Goal: Navigation & Orientation: Find specific page/section

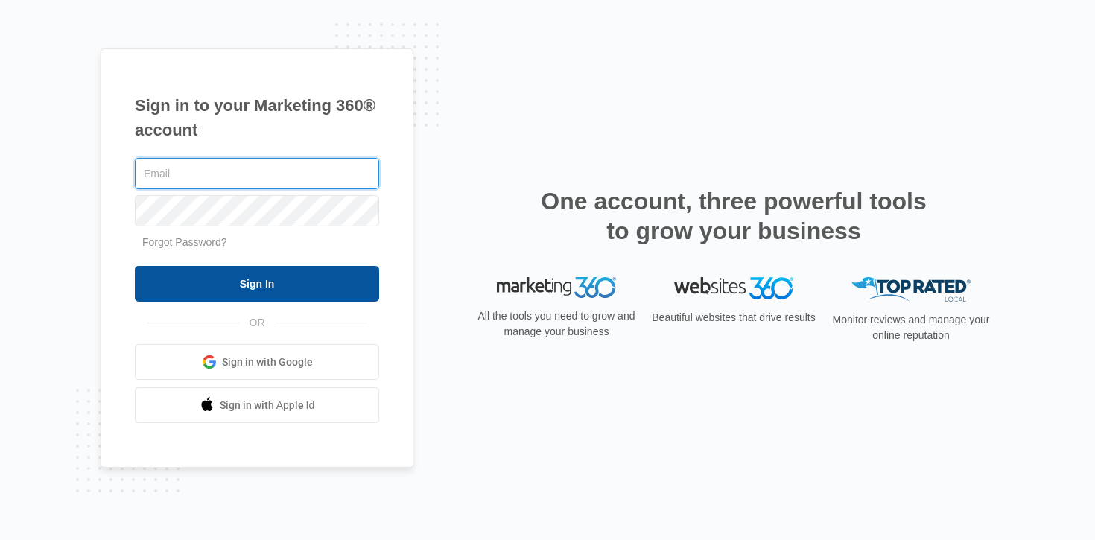
type input "[EMAIL_ADDRESS][DOMAIN_NAME]"
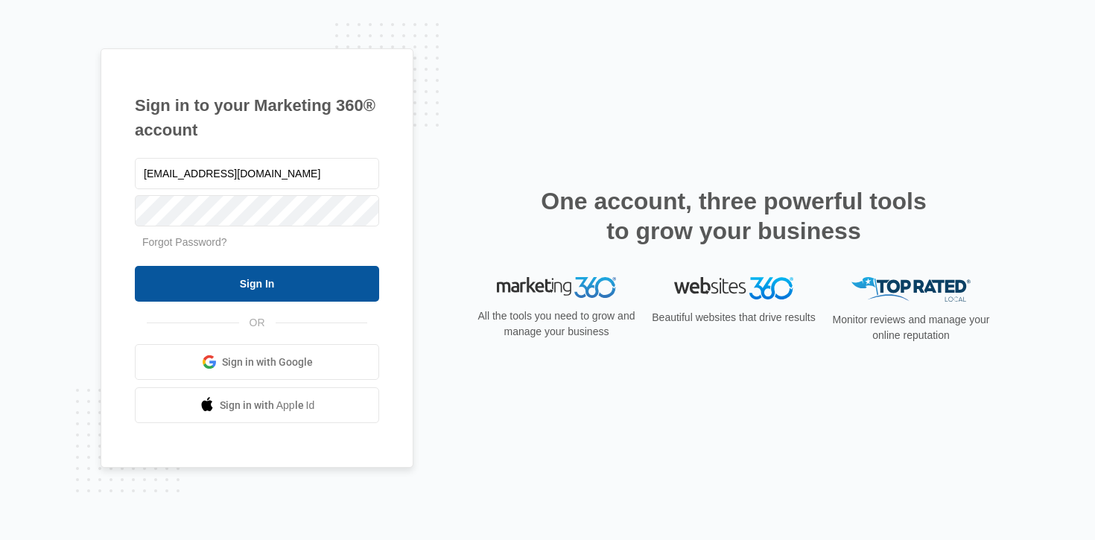
click at [314, 267] on input "Sign In" at bounding box center [257, 284] width 244 height 36
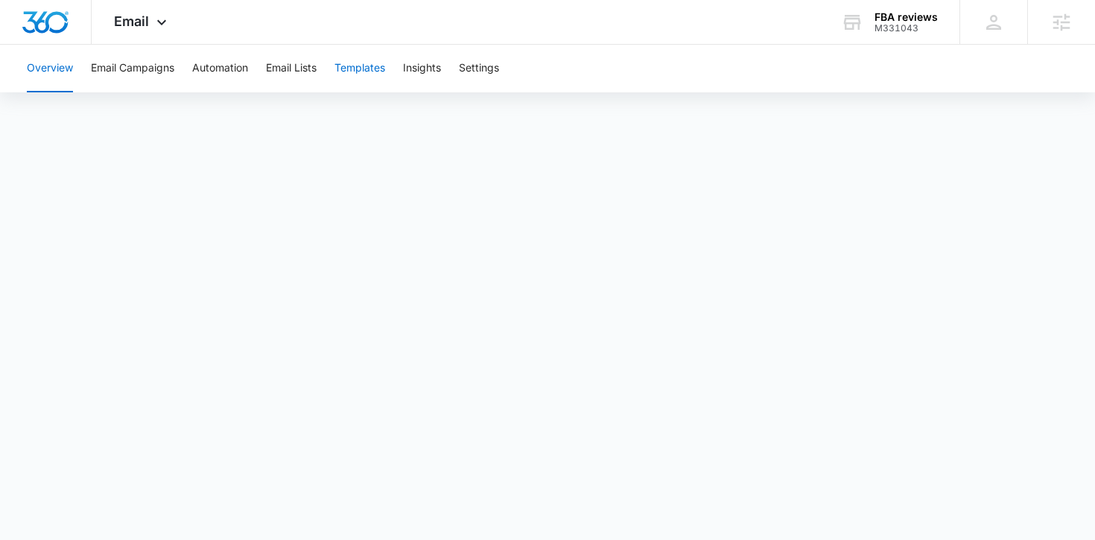
click at [363, 68] on button "Templates" at bounding box center [360, 69] width 51 height 48
click at [200, 68] on button "Automation" at bounding box center [220, 69] width 56 height 48
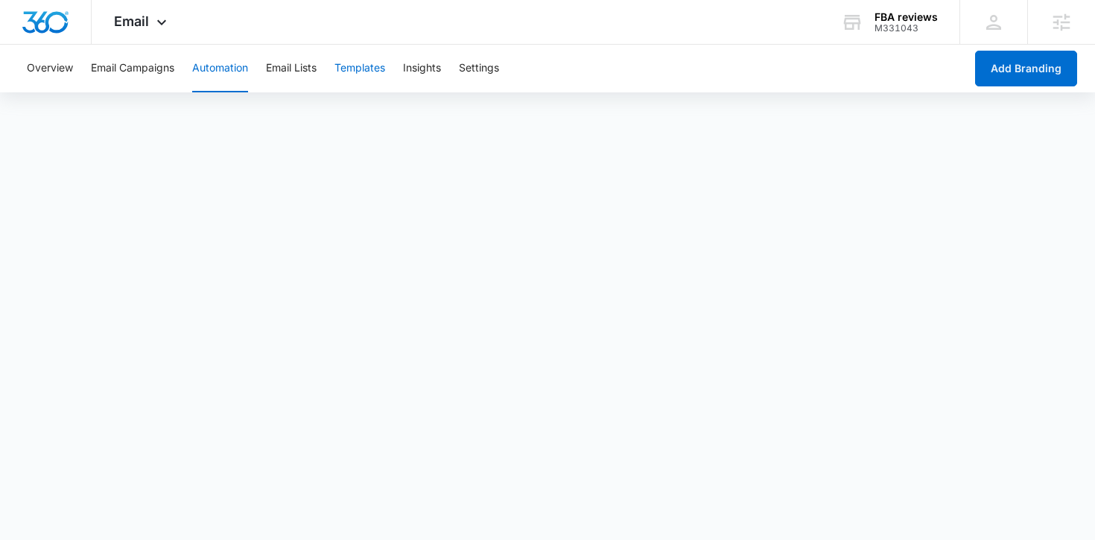
click at [370, 68] on button "Templates" at bounding box center [360, 69] width 51 height 48
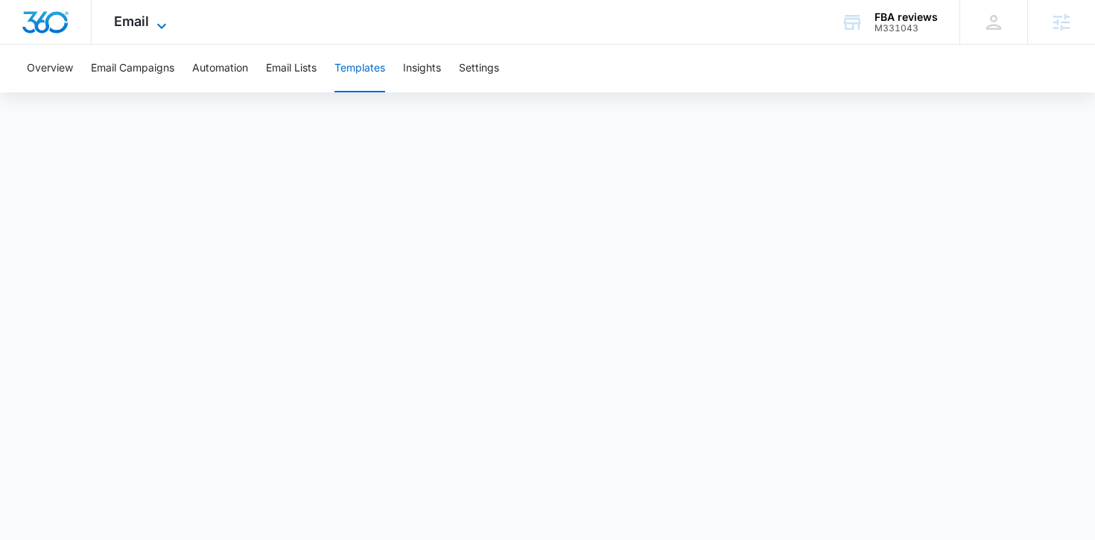
click at [138, 23] on span "Email" at bounding box center [131, 21] width 35 height 16
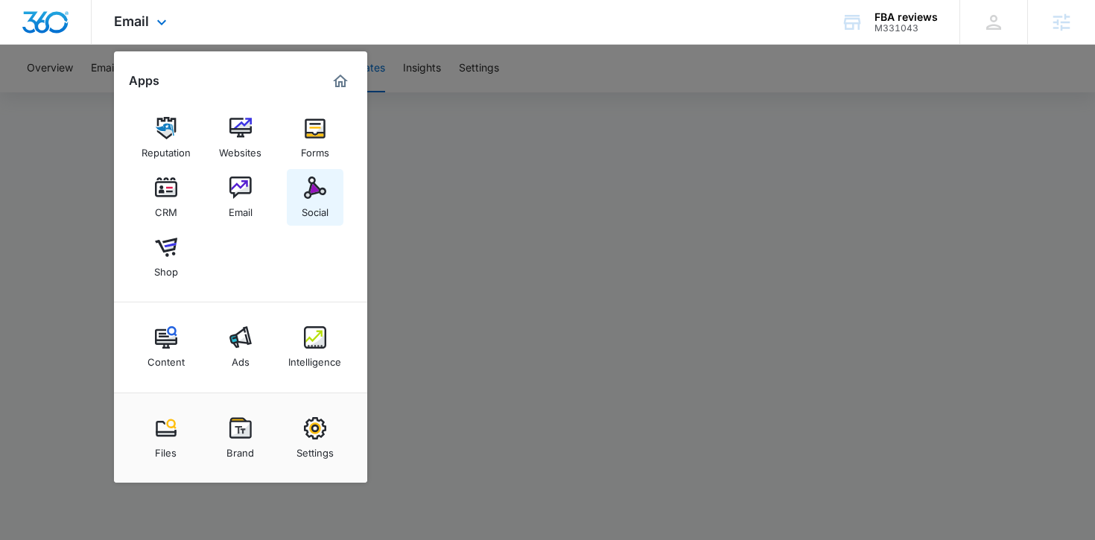
click at [322, 191] on img at bounding box center [315, 188] width 22 height 22
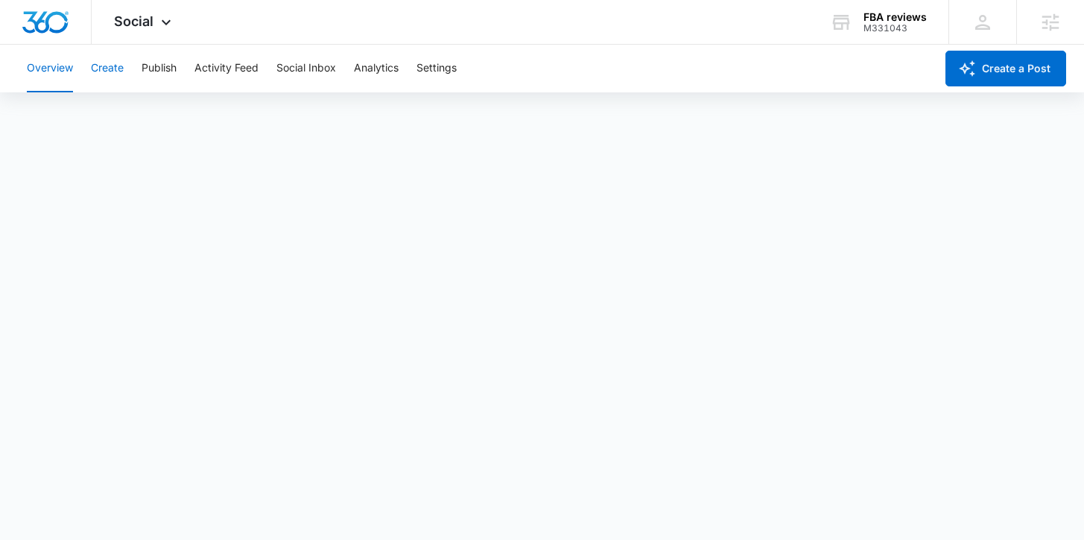
click at [124, 78] on button "Create" at bounding box center [107, 69] width 33 height 48
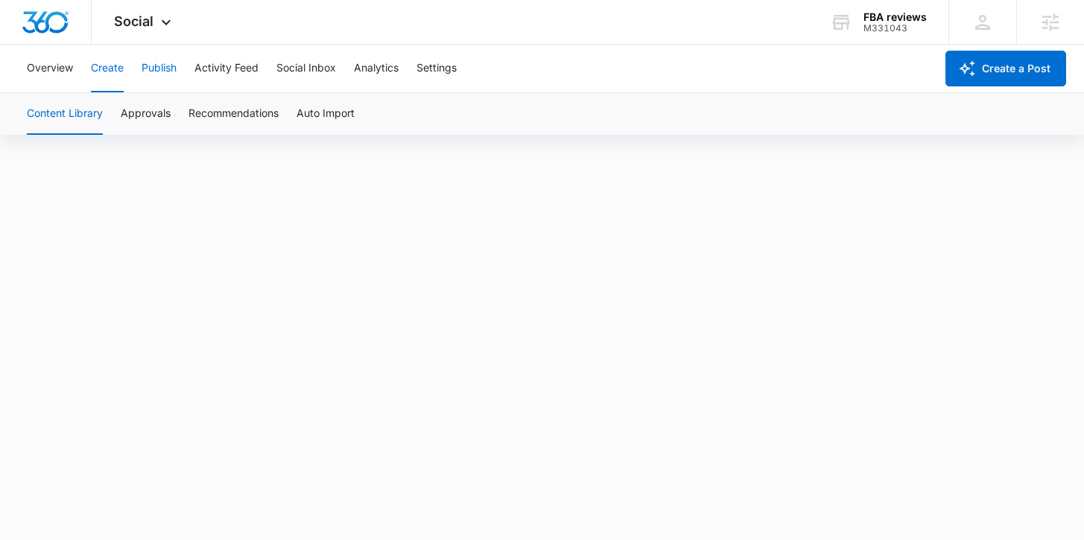
click at [159, 78] on button "Publish" at bounding box center [159, 69] width 35 height 48
click at [109, 118] on button "Schedules" at bounding box center [114, 114] width 51 height 42
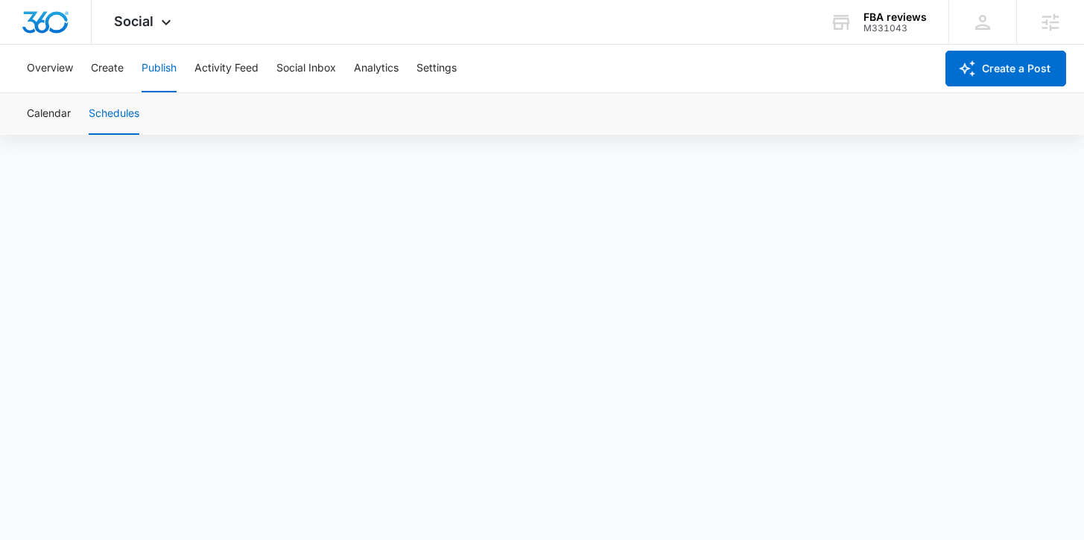
scroll to position [10, 0]
click at [51, 115] on button "Calendar" at bounding box center [49, 114] width 44 height 42
click at [117, 60] on button "Create" at bounding box center [107, 69] width 33 height 48
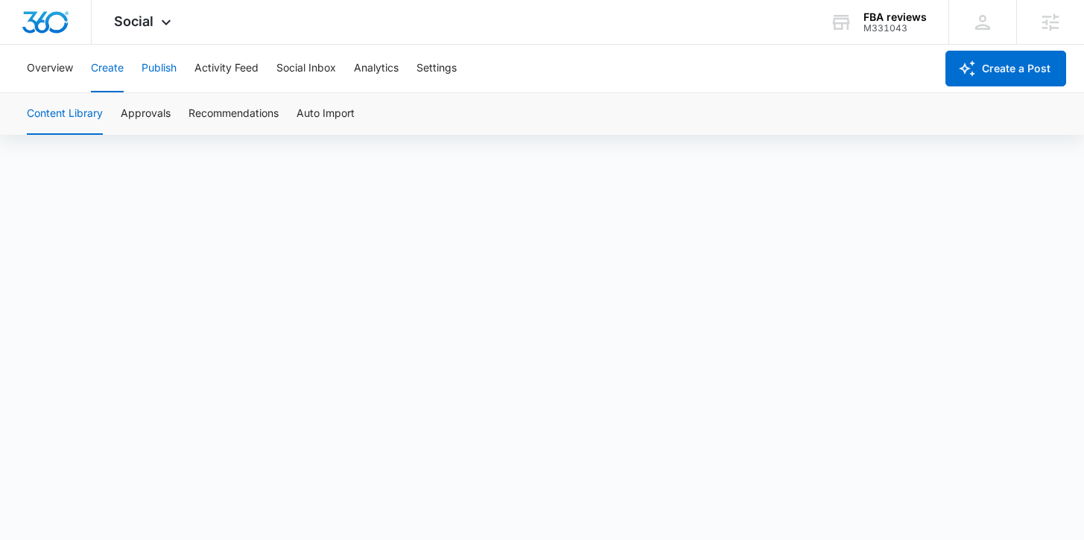
click at [162, 75] on button "Publish" at bounding box center [159, 69] width 35 height 48
click at [143, 110] on div "Calendar Schedules" at bounding box center [542, 114] width 1049 height 42
click at [135, 111] on button "Schedules" at bounding box center [114, 114] width 51 height 42
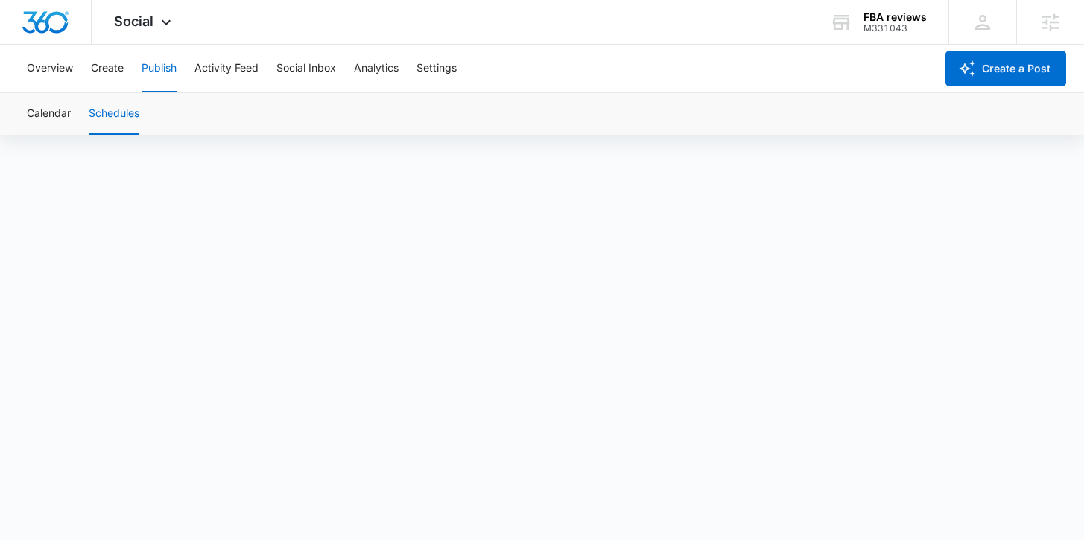
scroll to position [10, 0]
click at [92, 51] on button "Create" at bounding box center [107, 69] width 33 height 48
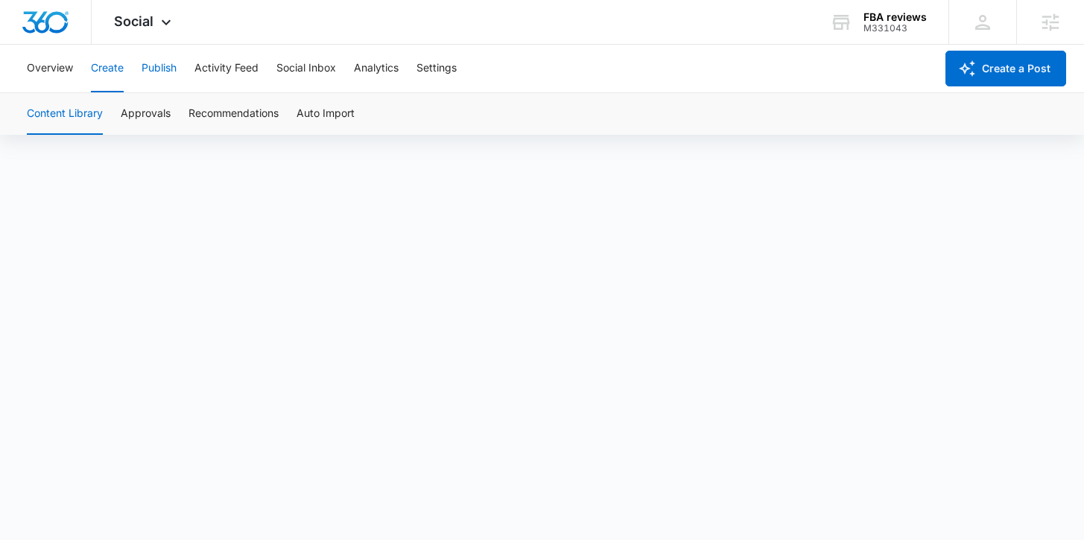
click at [162, 65] on button "Publish" at bounding box center [159, 69] width 35 height 48
click at [116, 113] on button "Schedules" at bounding box center [114, 114] width 51 height 42
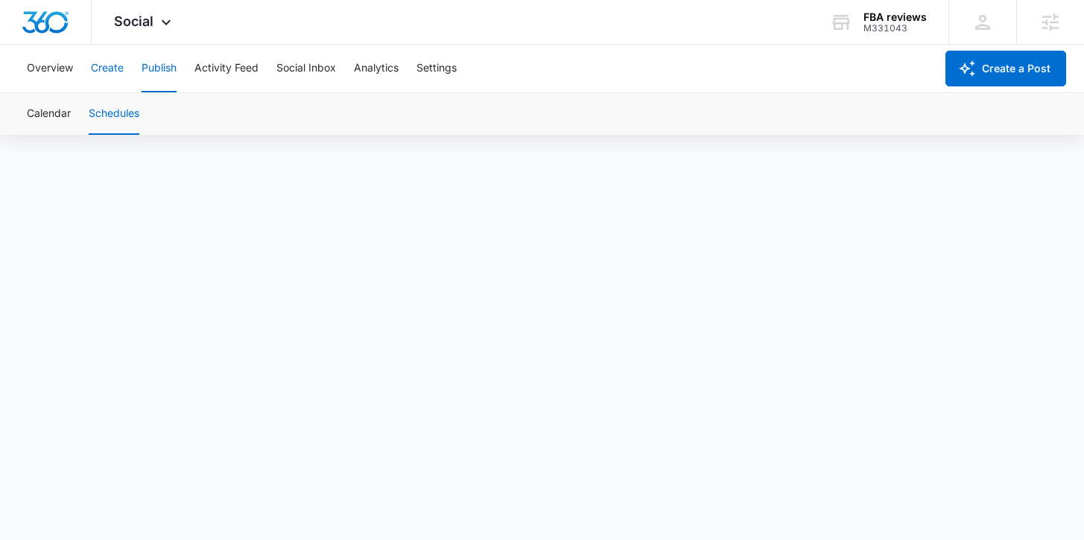
click at [114, 78] on button "Create" at bounding box center [107, 69] width 33 height 48
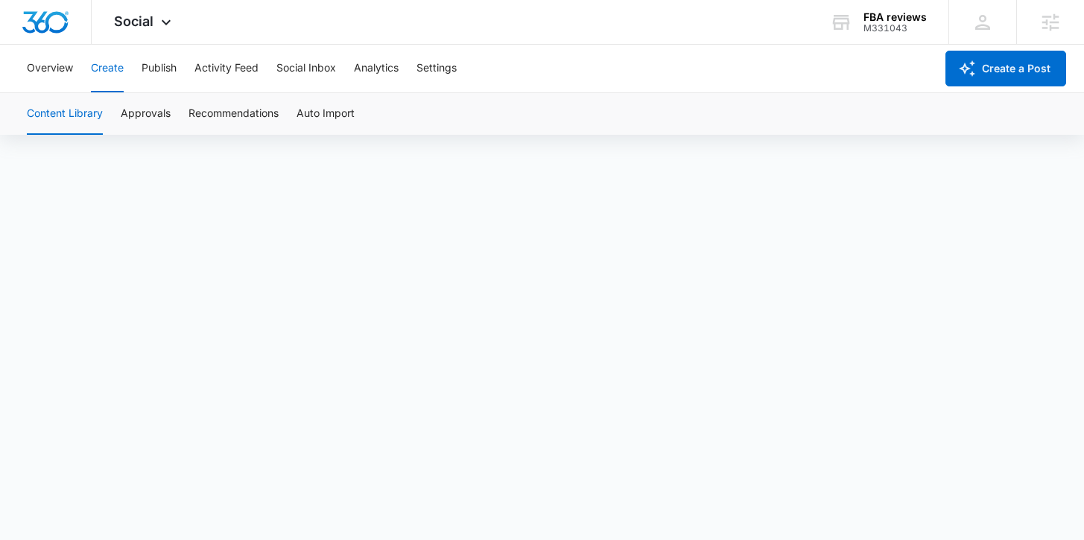
click at [108, 83] on button "Create" at bounding box center [107, 69] width 33 height 48
click at [174, 75] on button "Publish" at bounding box center [159, 69] width 35 height 48
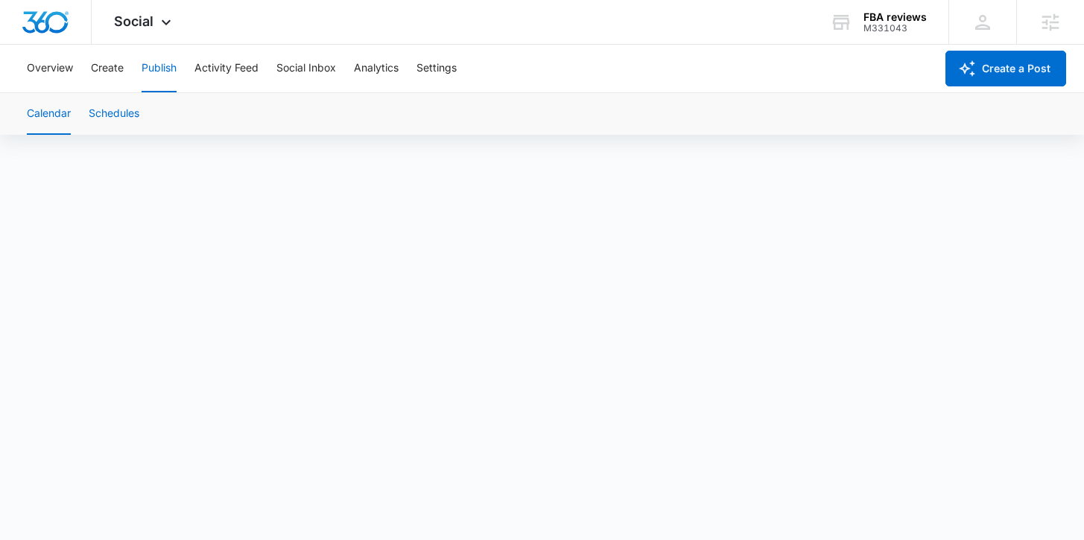
click at [133, 111] on button "Schedules" at bounding box center [114, 114] width 51 height 42
click at [115, 68] on button "Create" at bounding box center [107, 69] width 33 height 48
click at [155, 75] on button "Publish" at bounding box center [159, 69] width 35 height 48
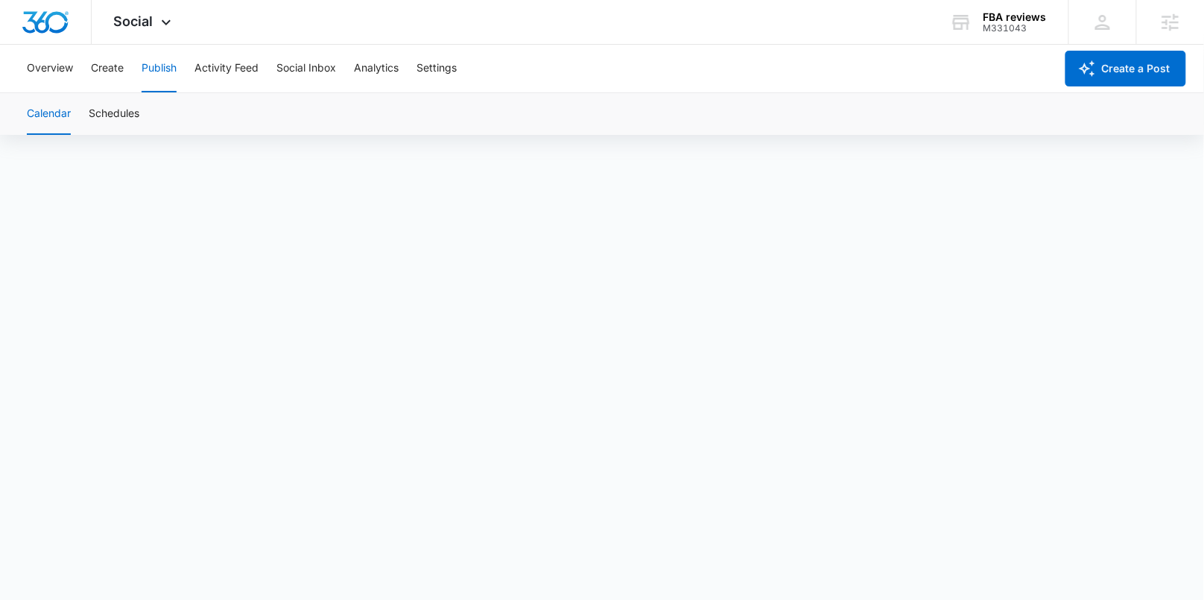
click at [124, 66] on div "Overview Create Publish Activity Feed Social Inbox Analytics Settings" at bounding box center [536, 69] width 1037 height 48
click at [117, 68] on button "Create" at bounding box center [107, 69] width 33 height 48
click at [162, 71] on button "Publish" at bounding box center [159, 69] width 35 height 48
click at [103, 74] on button "Create" at bounding box center [107, 69] width 33 height 48
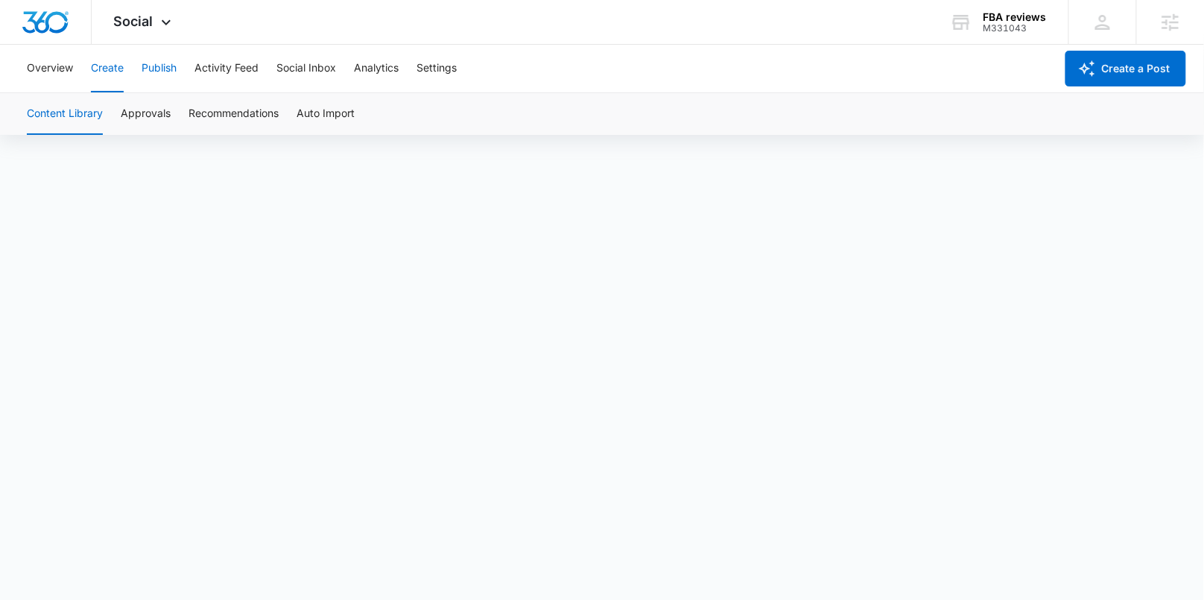
click at [162, 74] on button "Publish" at bounding box center [159, 69] width 35 height 48
click at [89, 80] on div "Overview Create Publish Activity Feed Social Inbox Analytics Settings" at bounding box center [536, 69] width 1037 height 48
click at [94, 78] on button "Create" at bounding box center [107, 69] width 33 height 48
click at [166, 68] on button "Publish" at bounding box center [159, 69] width 35 height 48
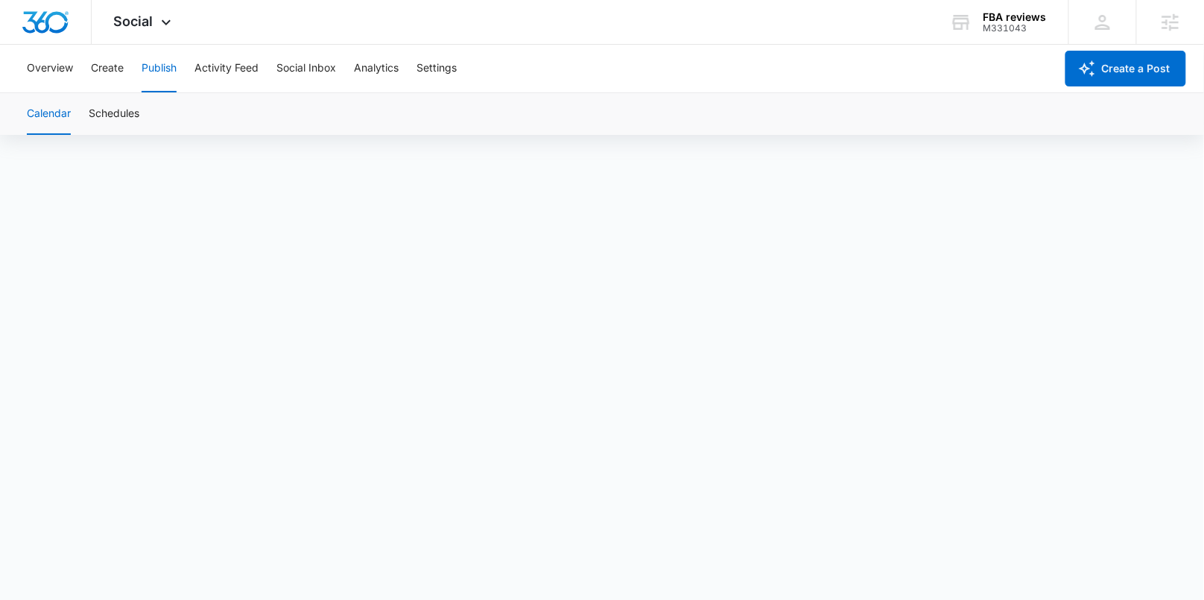
click at [127, 66] on div "Overview Create Publish Activity Feed Social Inbox Analytics Settings" at bounding box center [536, 69] width 1037 height 48
click at [121, 68] on button "Create" at bounding box center [107, 69] width 33 height 48
click at [174, 67] on button "Publish" at bounding box center [159, 69] width 35 height 48
click at [117, 76] on button "Create" at bounding box center [107, 69] width 33 height 48
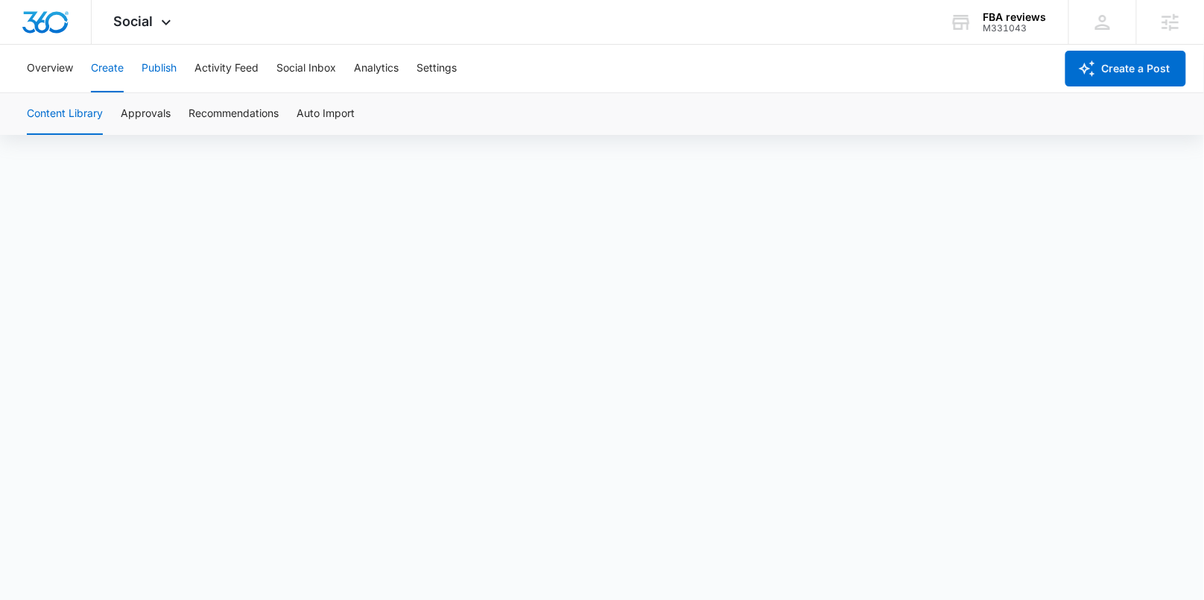
click at [160, 66] on button "Publish" at bounding box center [159, 69] width 35 height 48
click at [94, 74] on button "Create" at bounding box center [107, 69] width 33 height 48
click at [176, 73] on button "Publish" at bounding box center [159, 69] width 35 height 48
click at [107, 66] on button "Create" at bounding box center [107, 69] width 33 height 48
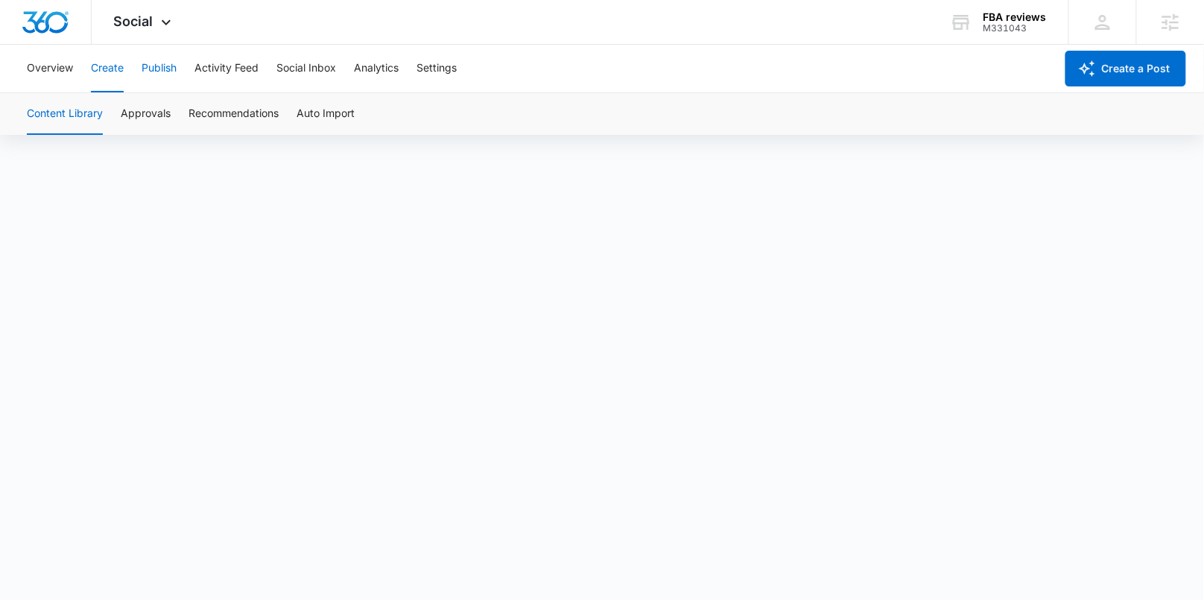
click at [170, 69] on button "Publish" at bounding box center [159, 69] width 35 height 48
click at [103, 74] on button "Create" at bounding box center [107, 69] width 33 height 48
click at [168, 77] on button "Publish" at bounding box center [159, 69] width 35 height 48
click at [132, 116] on button "Schedules" at bounding box center [114, 114] width 51 height 42
click at [48, 107] on button "Calendar" at bounding box center [49, 114] width 44 height 42
